Goal: Information Seeking & Learning: Find specific fact

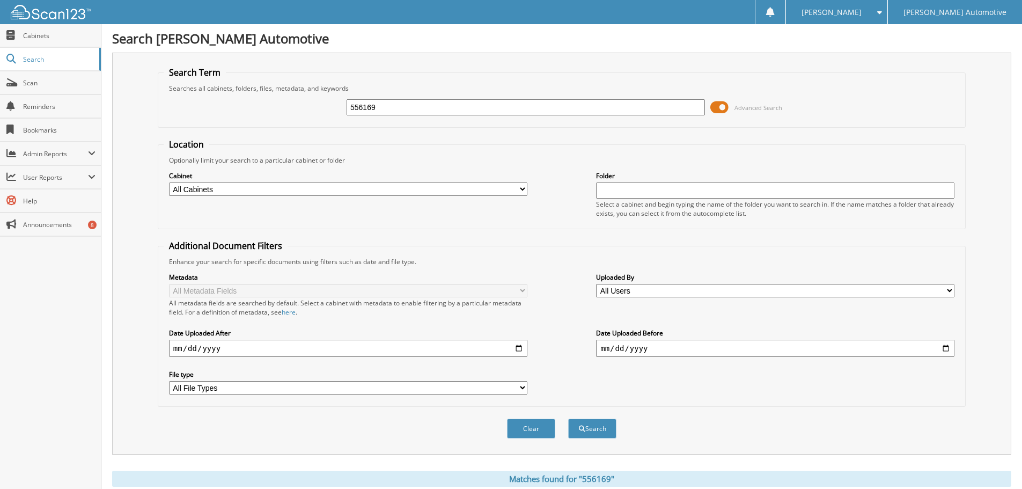
click at [382, 107] on input "556169" at bounding box center [525, 107] width 358 height 16
type input "639469"
click at [568, 418] on button "Search" at bounding box center [592, 428] width 48 height 20
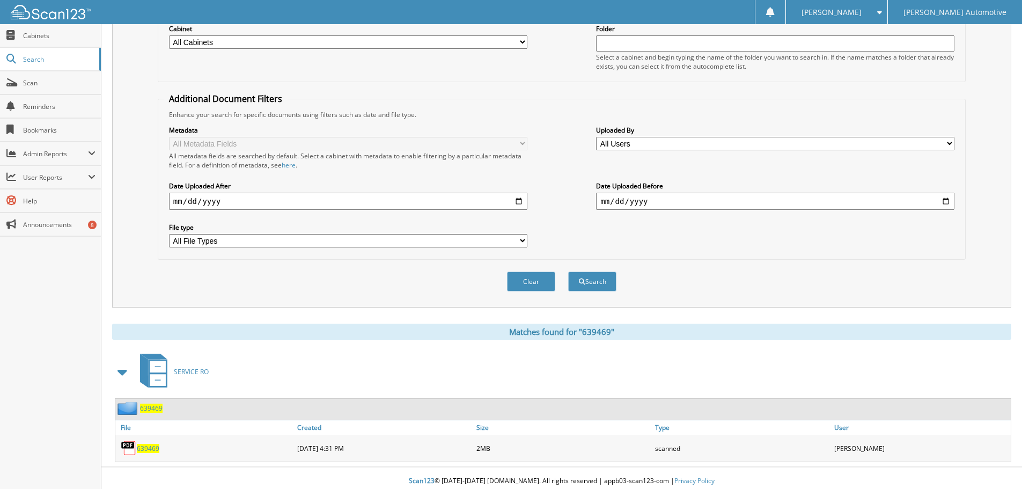
scroll to position [153, 0]
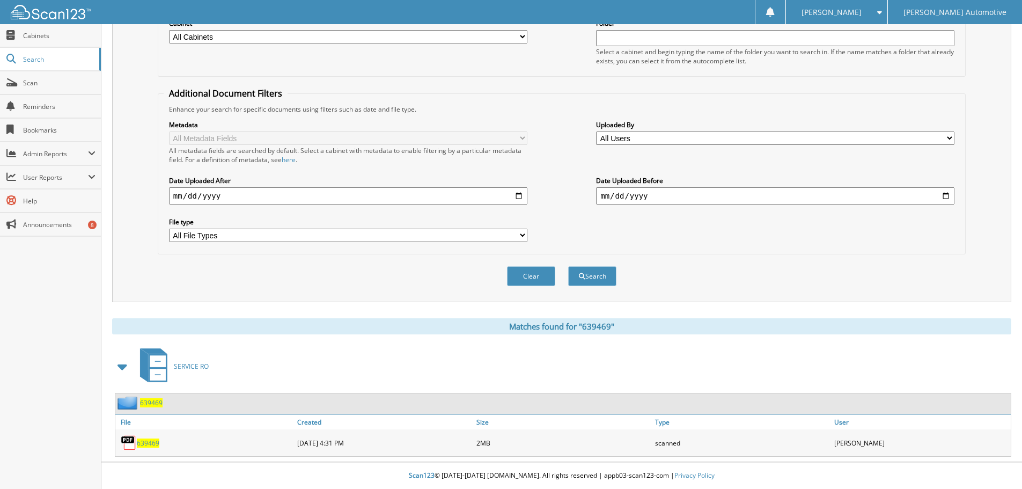
click at [142, 443] on span "639469" at bounding box center [148, 442] width 23 height 9
